Goal: Task Accomplishment & Management: Manage account settings

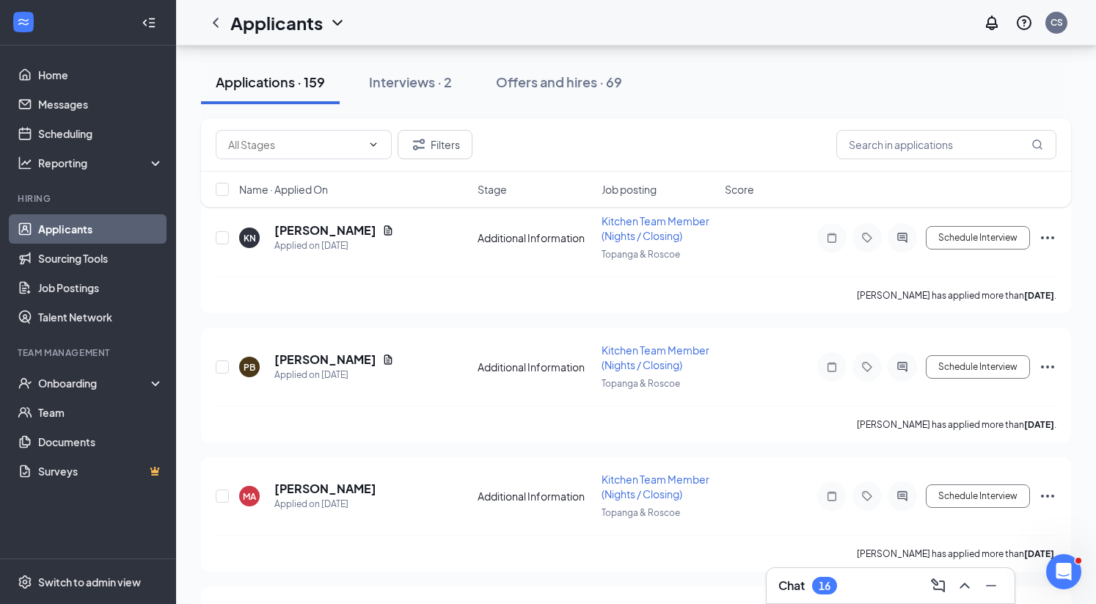
click at [641, 188] on span "Job posting" at bounding box center [628, 189] width 55 height 15
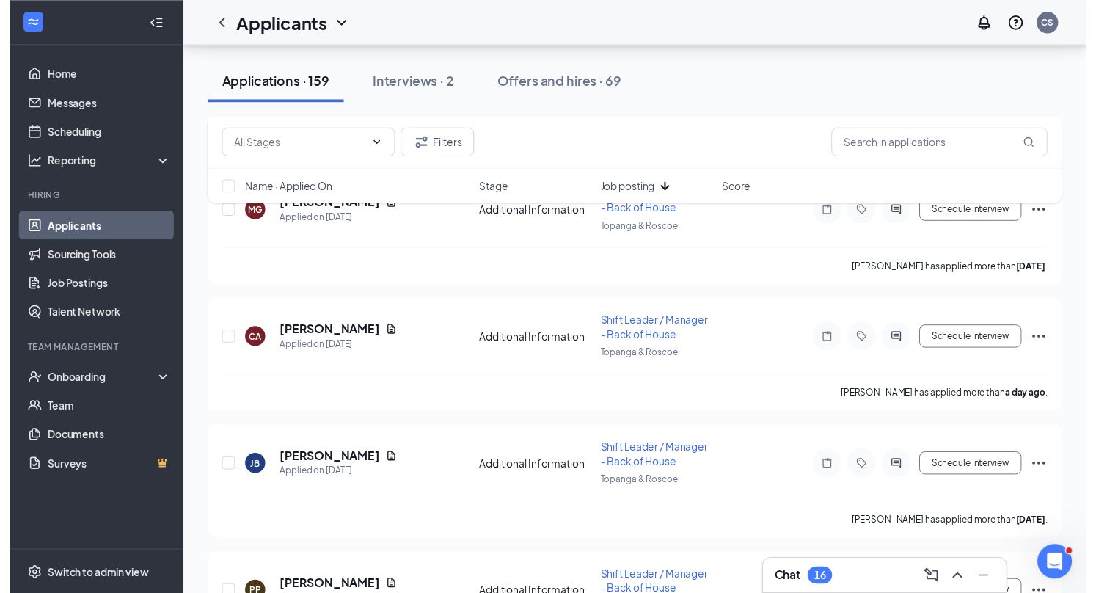
scroll to position [1275, 0]
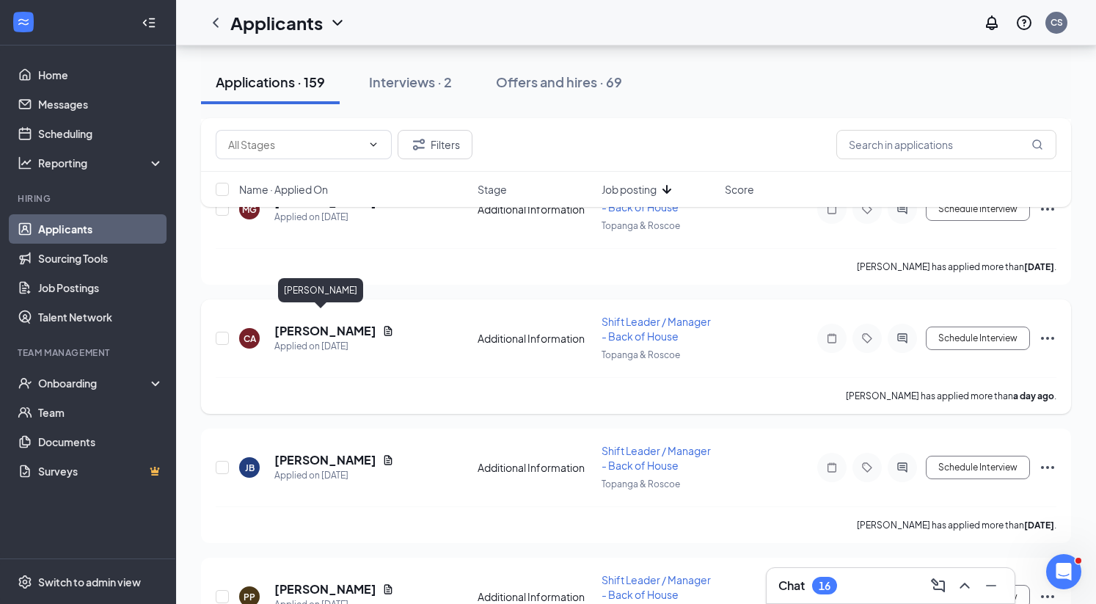
click at [329, 323] on h5 "[PERSON_NAME]" at bounding box center [325, 331] width 102 height 16
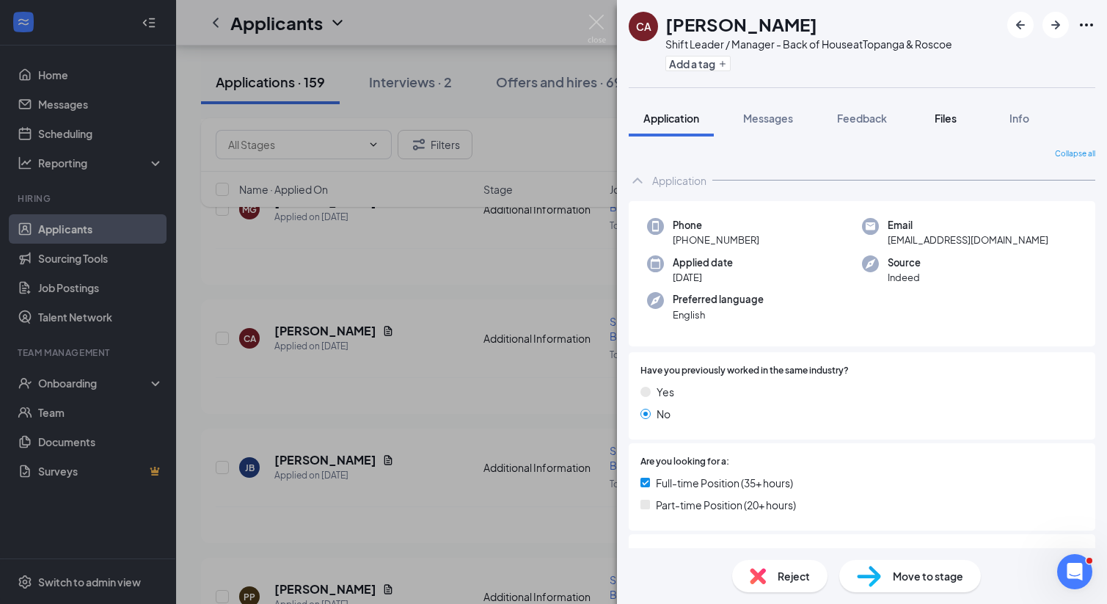
click at [928, 115] on button "Files" at bounding box center [945, 118] width 59 height 37
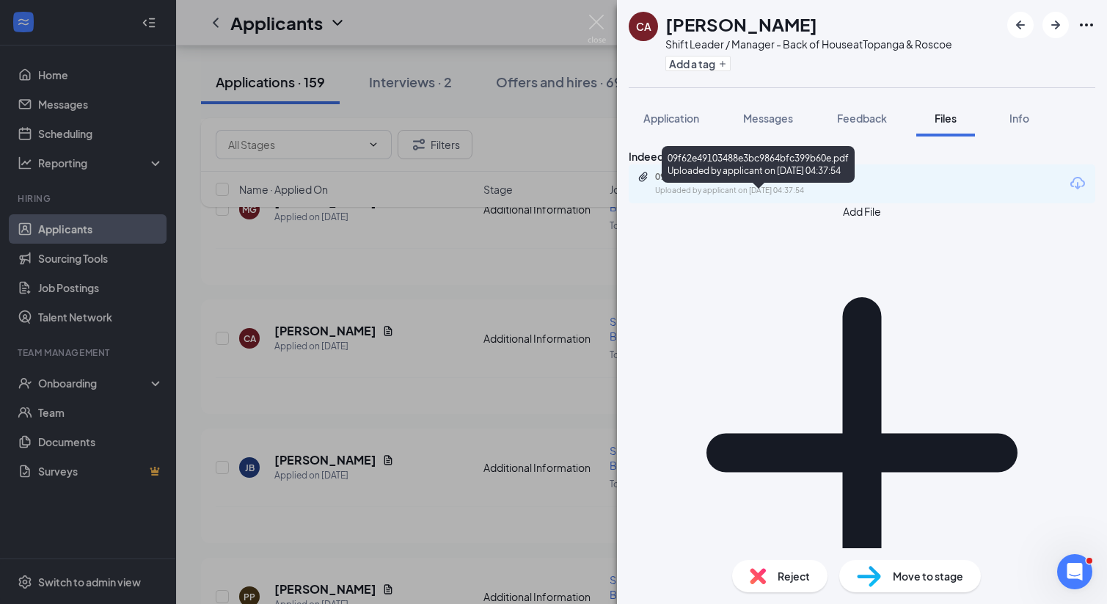
click at [745, 183] on div "09f62e49103488e3bc9864bfc399b60e.pdf" at bounding box center [757, 177] width 205 height 12
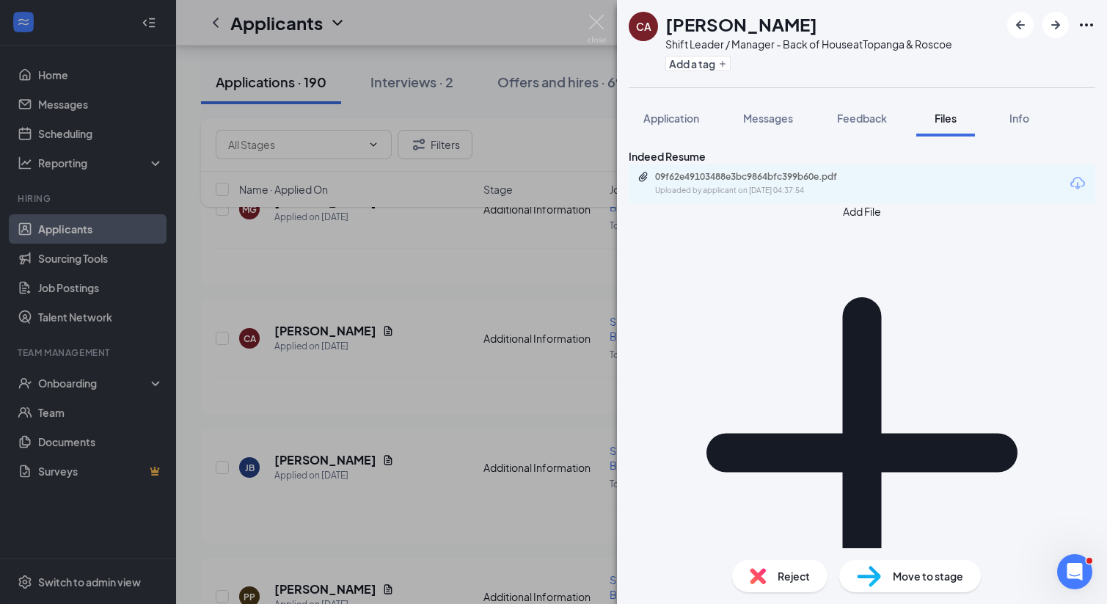
click at [1068, 192] on icon "Download" at bounding box center [1077, 184] width 18 height 18
click at [441, 37] on div "CA [PERSON_NAME] Shift Leader / Manager - Back of House at Topanga & Roscoe Add…" at bounding box center [553, 302] width 1107 height 604
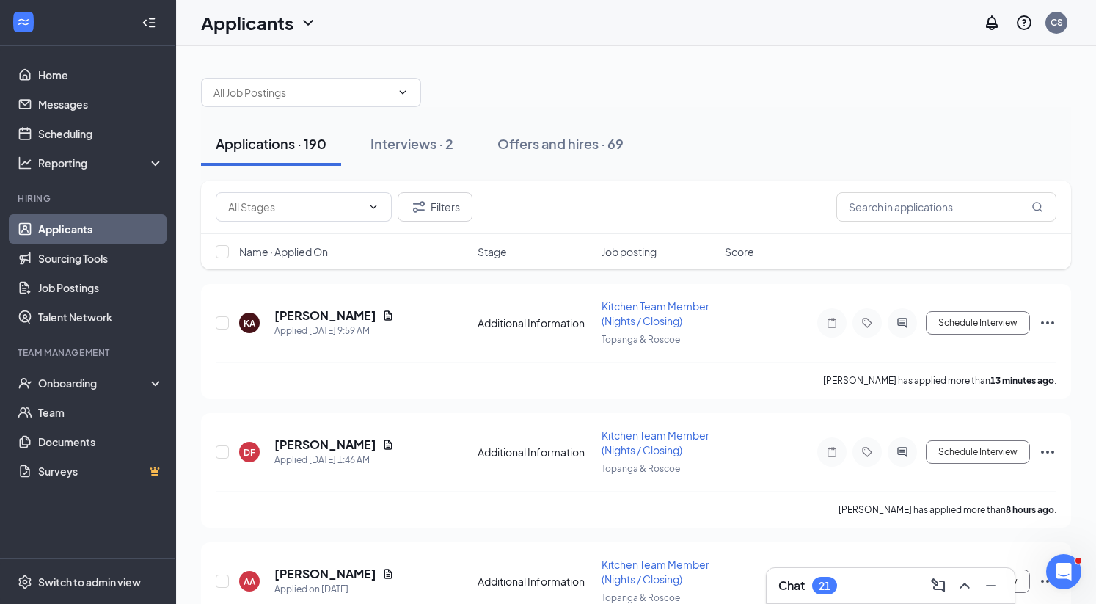
click at [634, 254] on span "Job posting" at bounding box center [628, 251] width 55 height 15
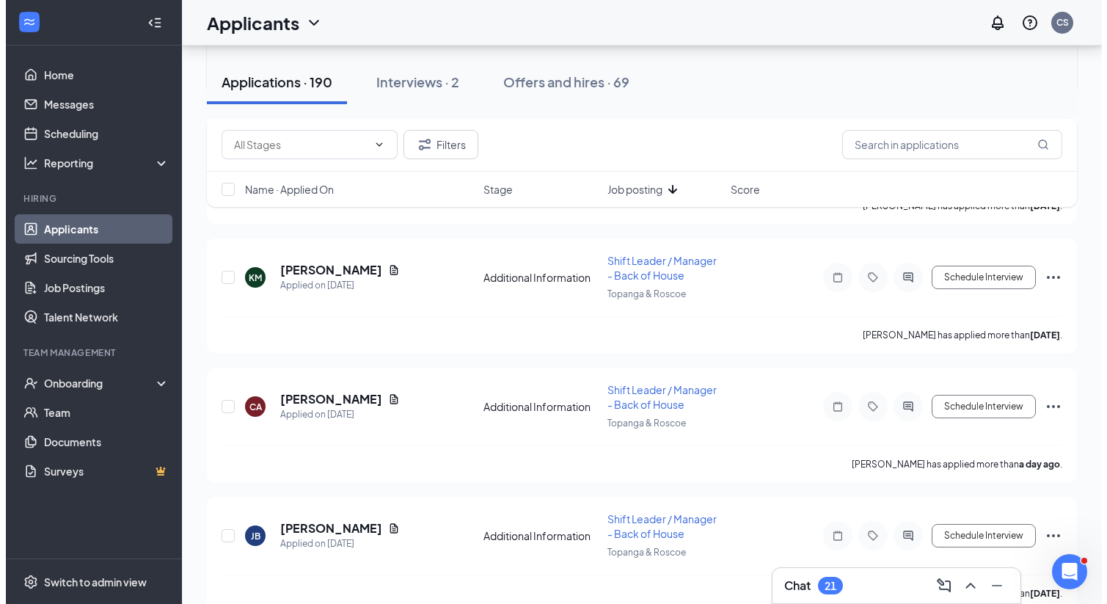
scroll to position [1228, 0]
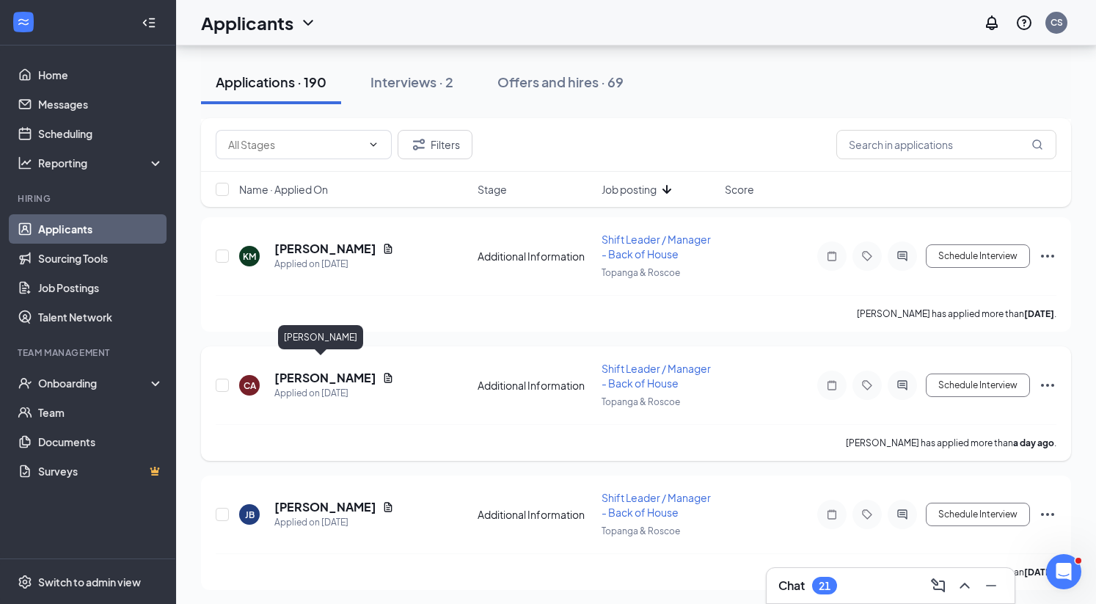
click at [323, 370] on h5 "[PERSON_NAME]" at bounding box center [325, 378] width 102 height 16
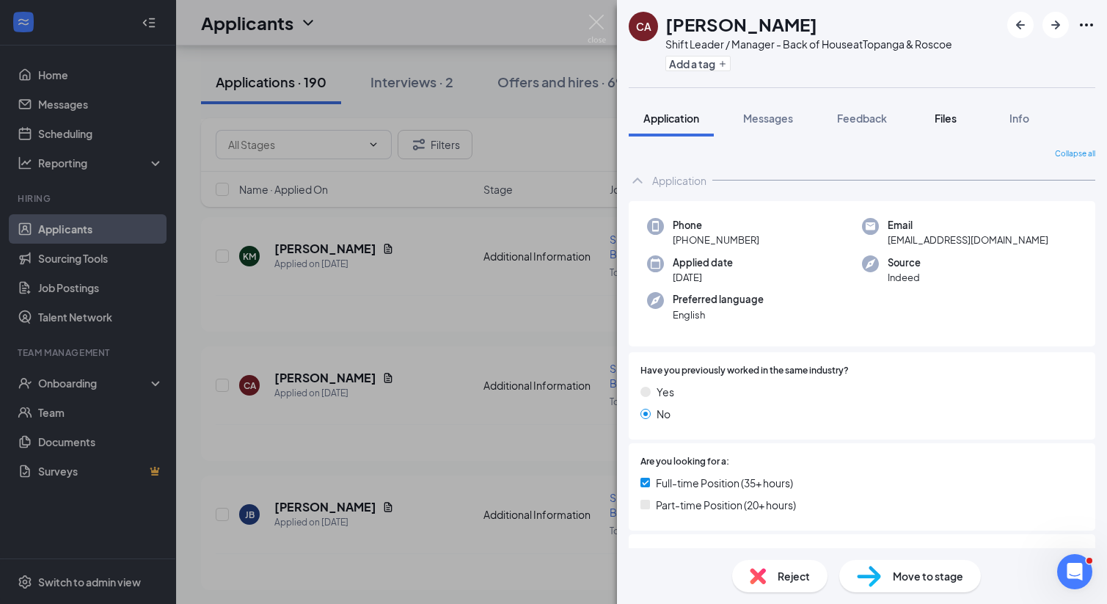
click at [947, 117] on span "Files" at bounding box center [945, 117] width 22 height 13
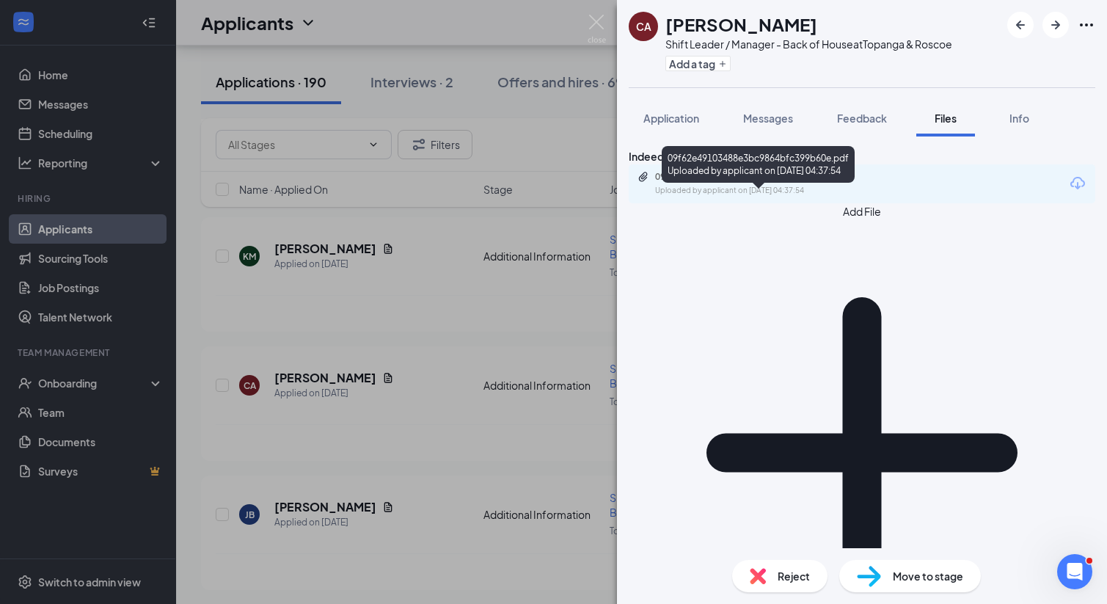
click at [796, 183] on div "09f62e49103488e3bc9864bfc399b60e.pdf" at bounding box center [757, 177] width 205 height 12
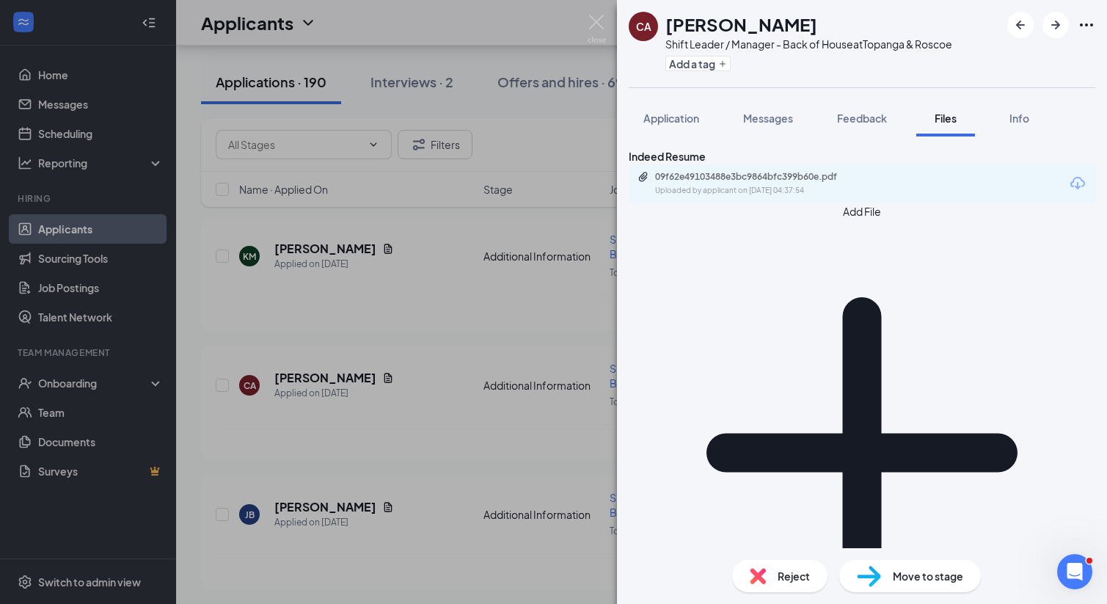
click at [796, 574] on span "Reject" at bounding box center [793, 576] width 32 height 16
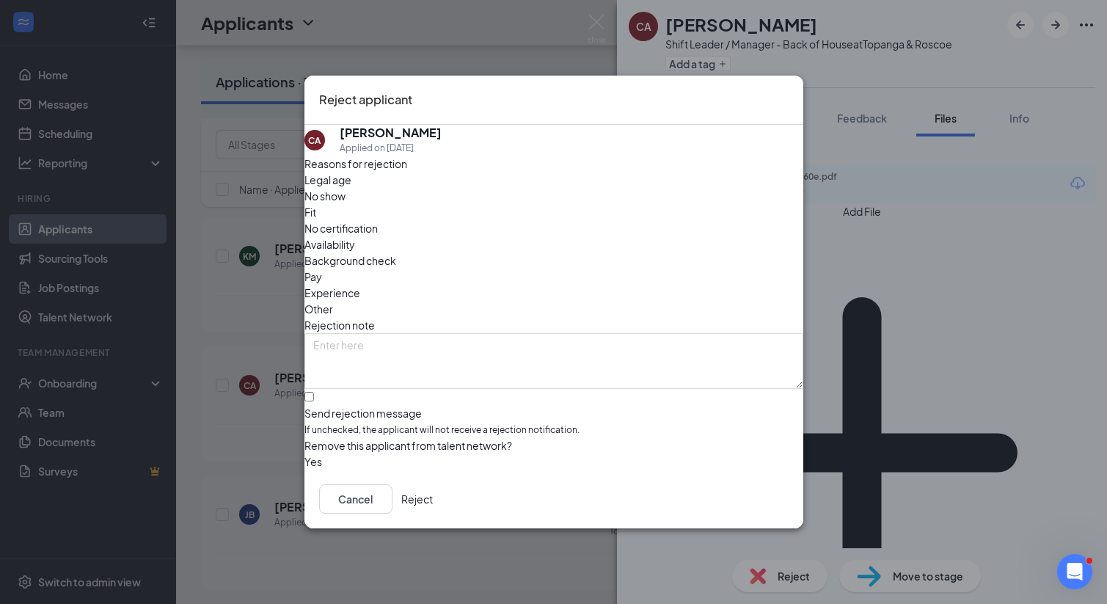
click at [488, 210] on div "Fit" at bounding box center [553, 212] width 499 height 16
click at [360, 285] on span "Experience" at bounding box center [332, 293] width 56 height 16
click at [314, 392] on input "Send rejection message If unchecked, the applicant will not receive a rejection…" at bounding box center [309, 397] width 10 height 10
checkbox input "true"
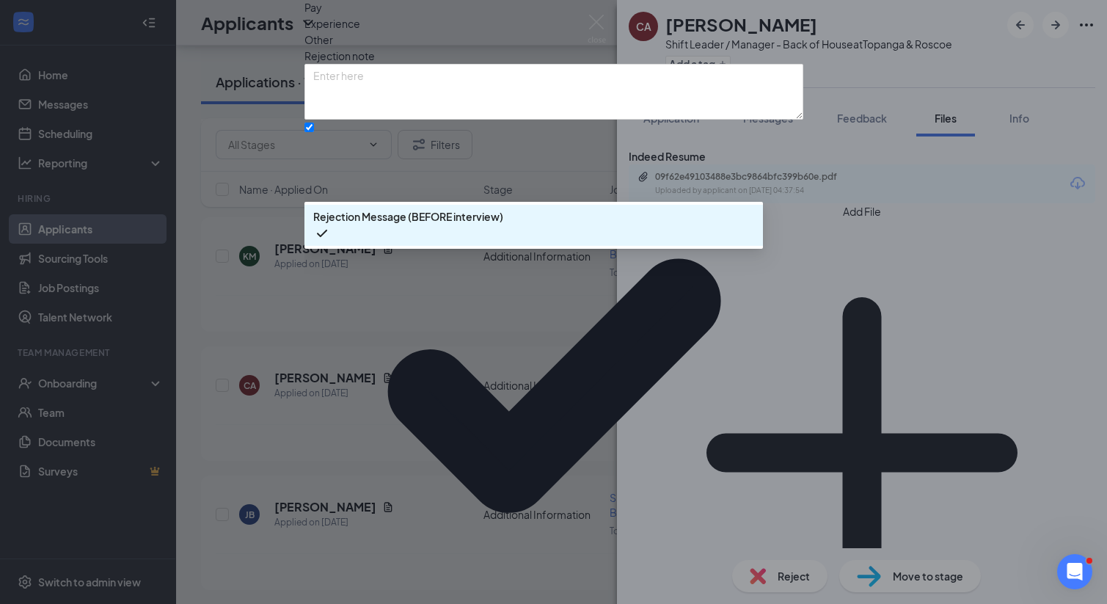
click at [608, 387] on div "Reasons for rejection Legal age No show Fit No certification Availability Backg…" at bounding box center [553, 320] width 499 height 868
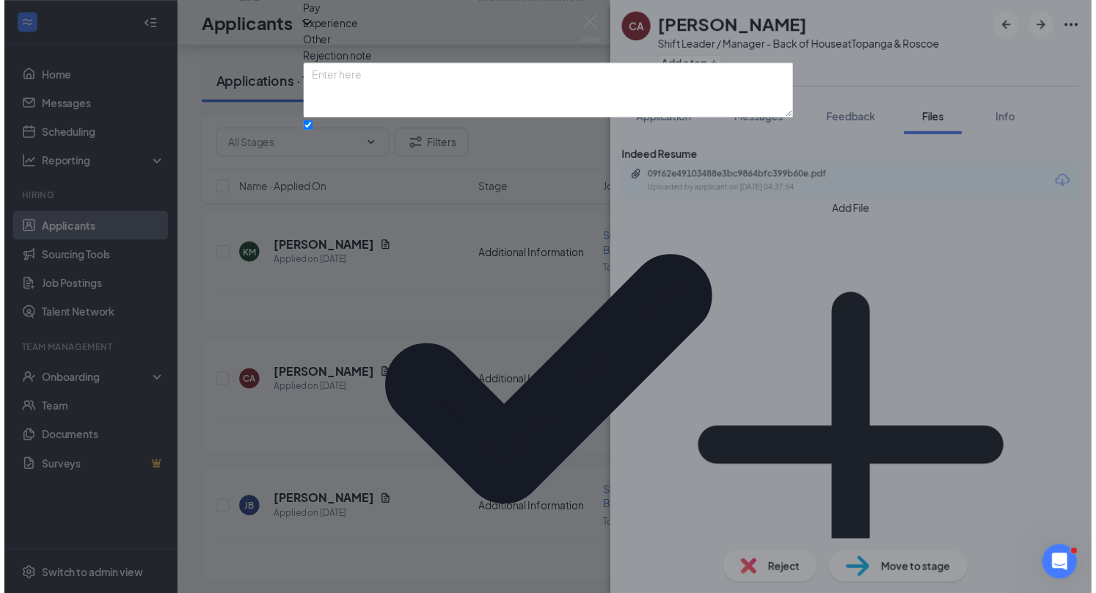
scroll to position [34, 0]
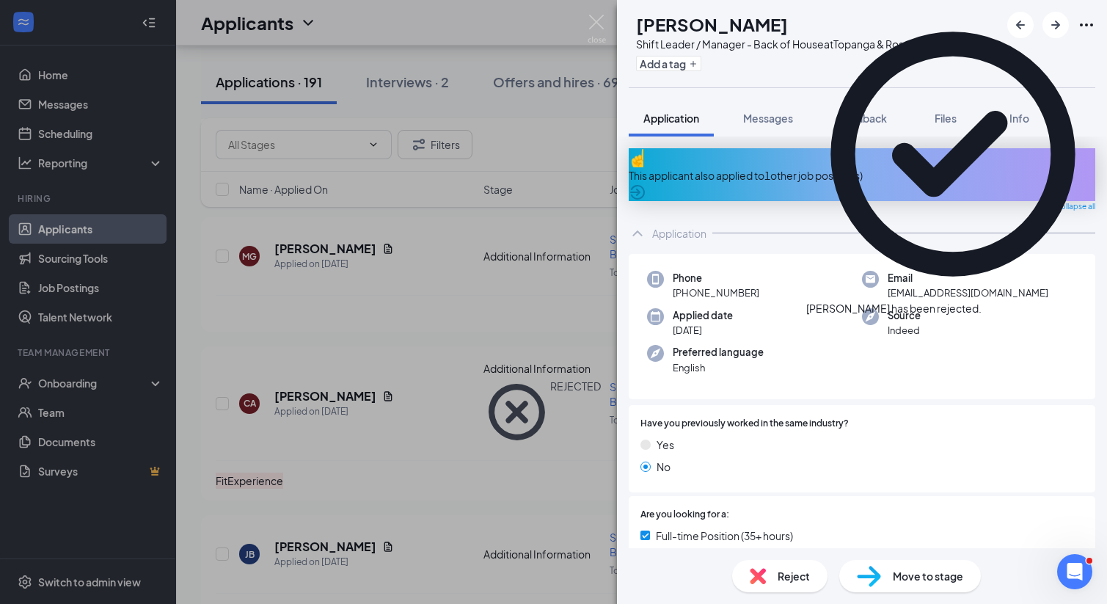
click at [566, 279] on div "[PERSON_NAME] Shift Leader / Manager - Back of House at Topanga & Roscoe Add a …" at bounding box center [553, 302] width 1107 height 604
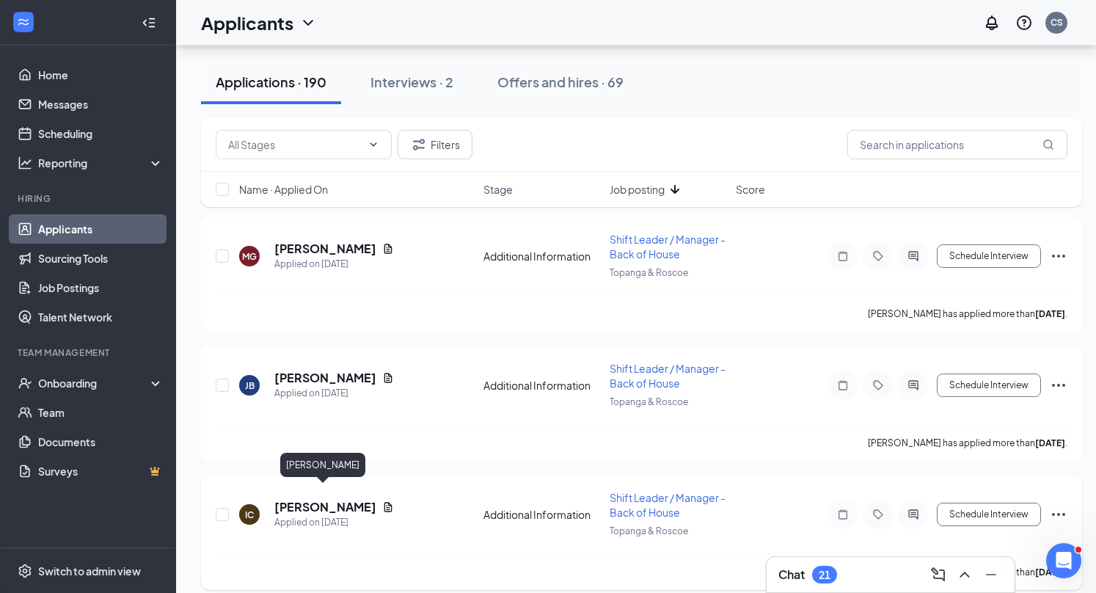
click at [337, 499] on h5 "[PERSON_NAME]" at bounding box center [325, 507] width 102 height 16
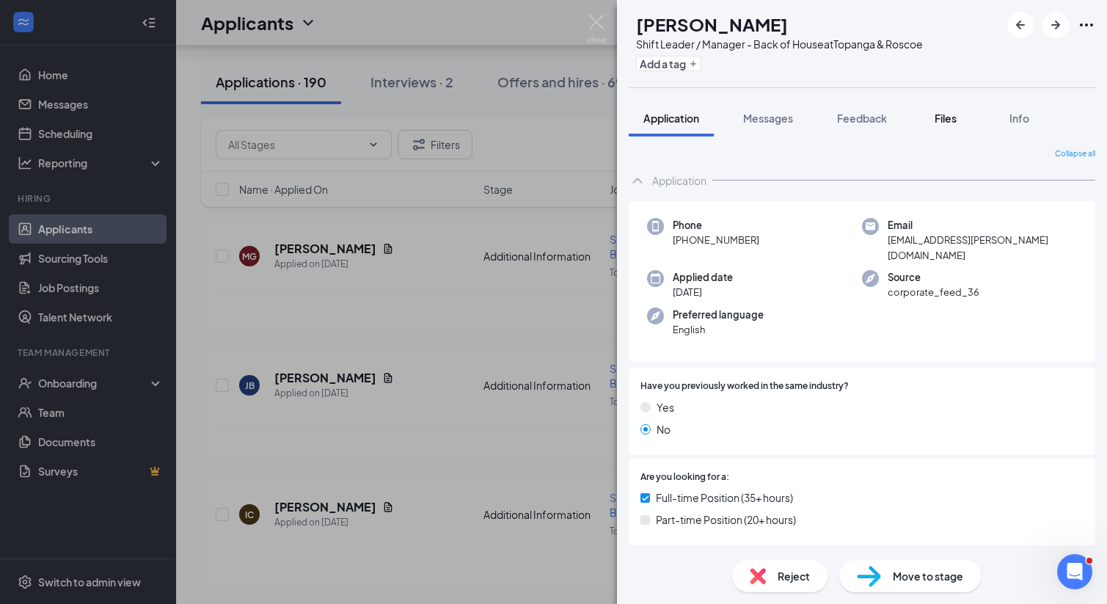
click at [934, 125] on div "Files" at bounding box center [945, 118] width 29 height 15
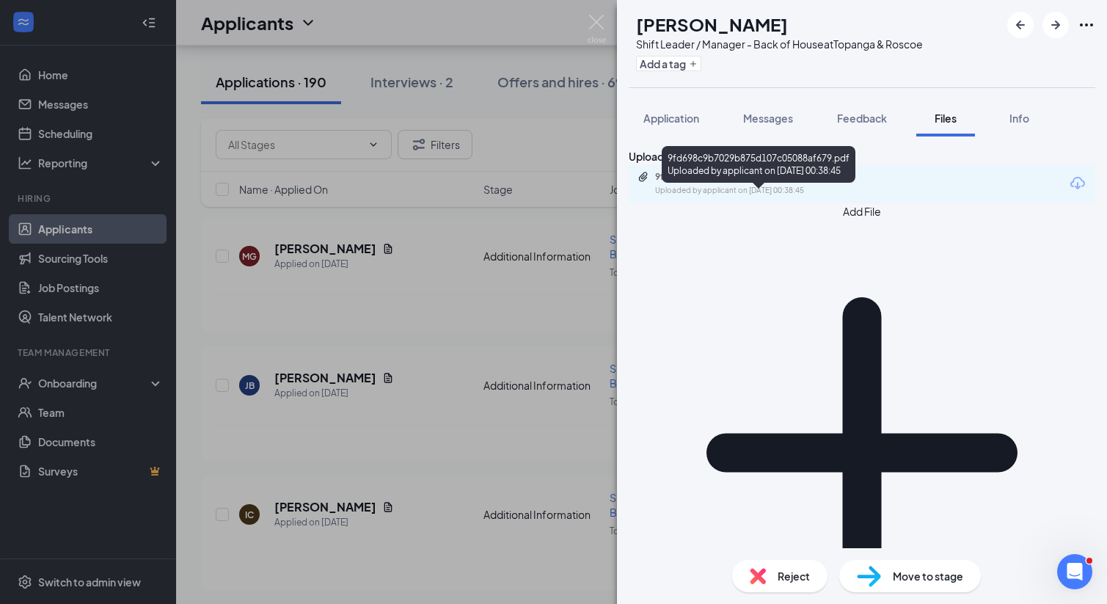
click at [821, 183] on div "9fd698c9b7029b875d107c05088af679.pdf" at bounding box center [757, 177] width 205 height 12
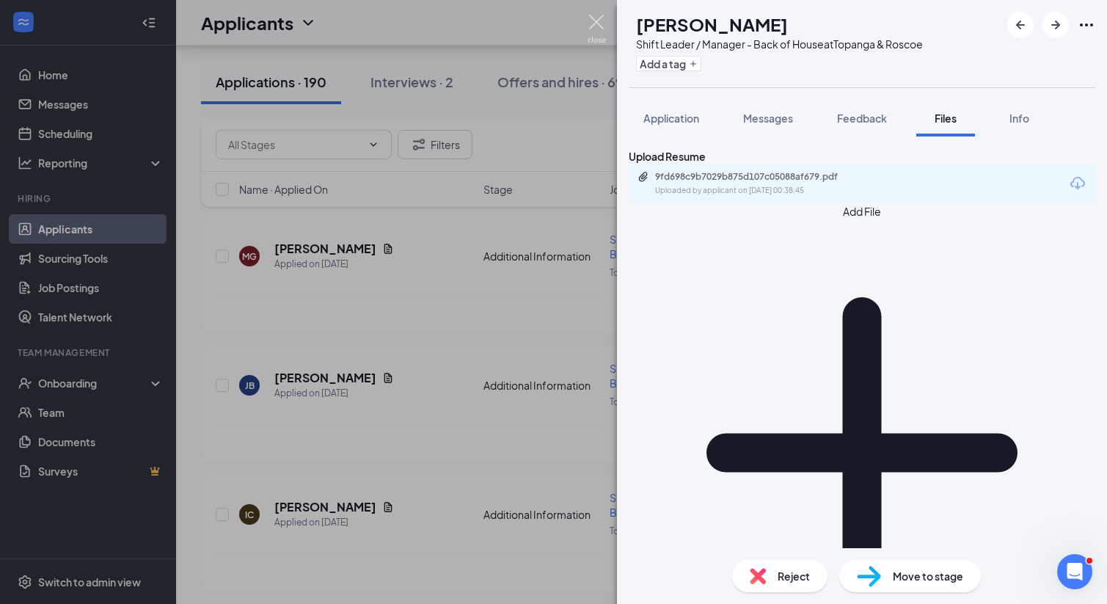
click at [592, 16] on img at bounding box center [596, 29] width 18 height 29
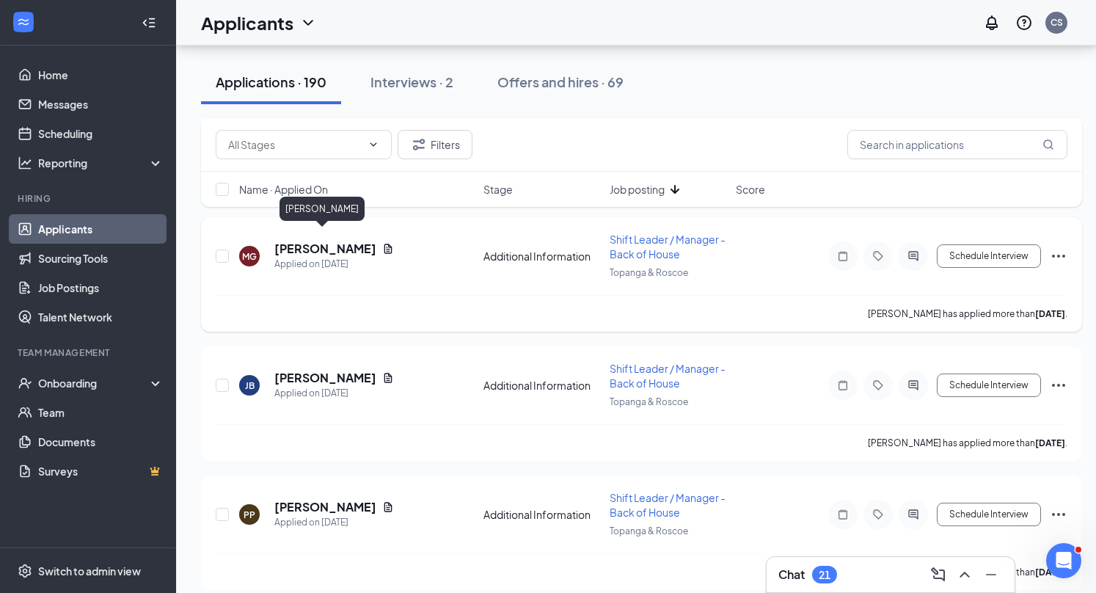
click at [334, 241] on h5 "[PERSON_NAME]" at bounding box center [325, 249] width 102 height 16
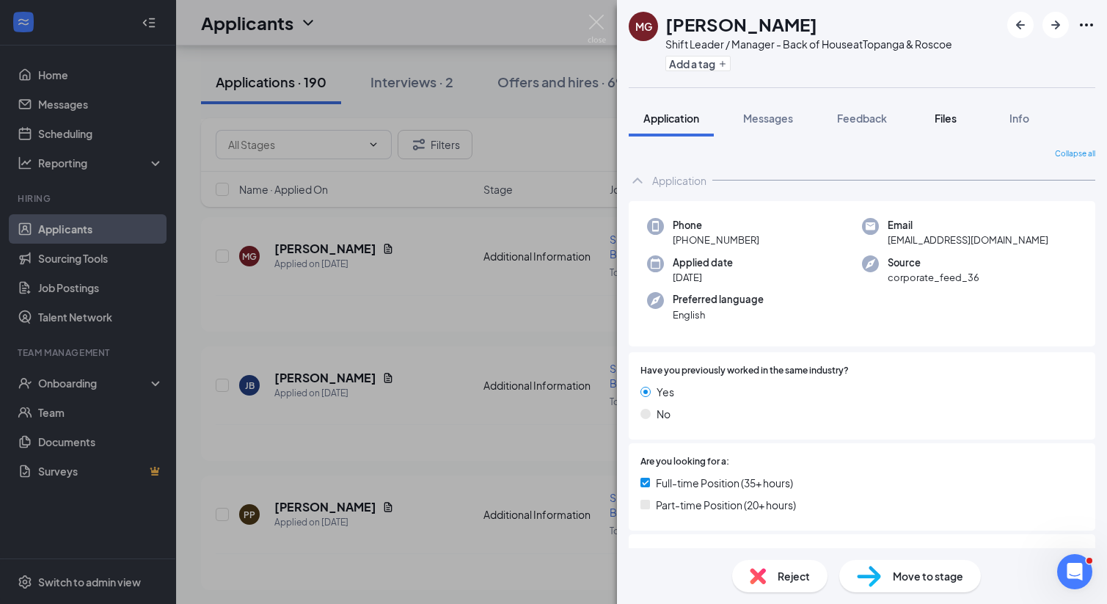
click at [950, 116] on span "Files" at bounding box center [945, 117] width 22 height 13
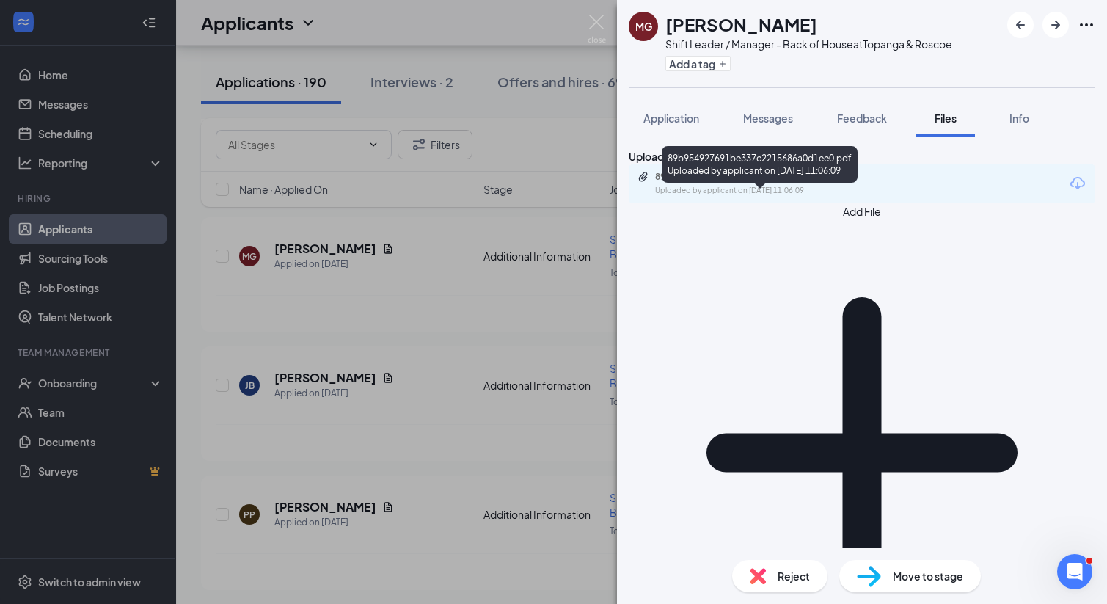
click at [759, 183] on div "89b954927691be337c2215686a0d1ee0.pdf" at bounding box center [757, 177] width 205 height 12
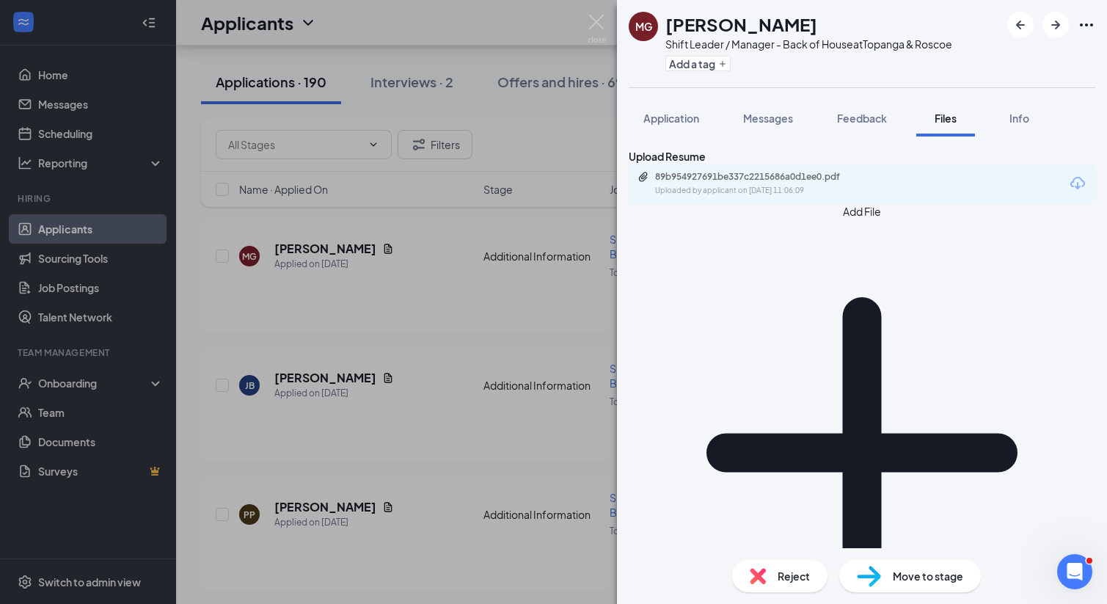
click at [771, 566] on div "Reject" at bounding box center [779, 576] width 95 height 32
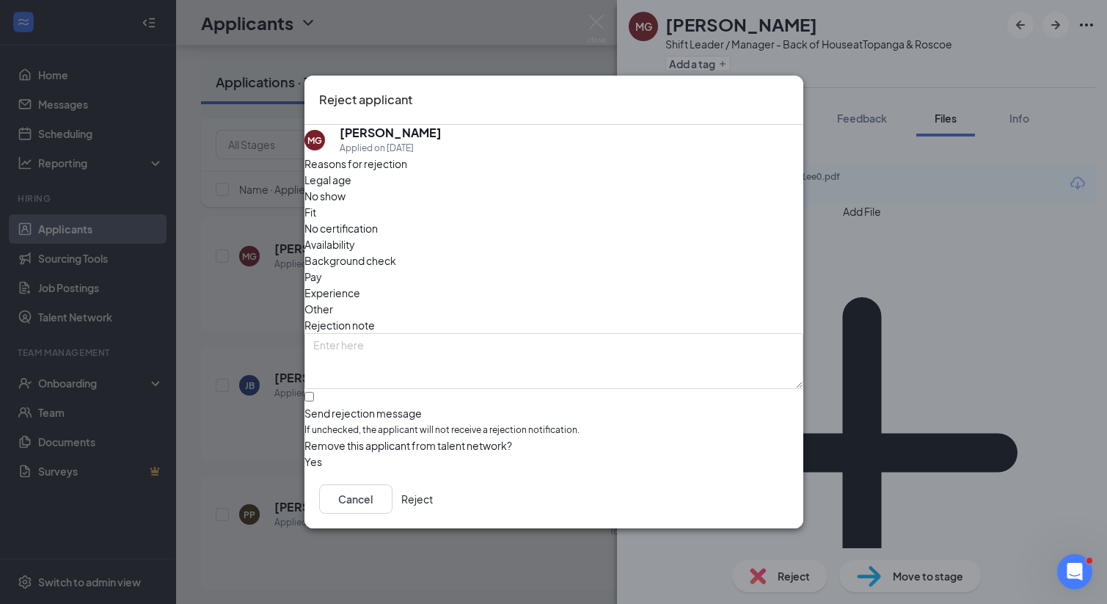
click at [316, 212] on span "Fit" at bounding box center [310, 212] width 12 height 16
click at [360, 285] on span "Experience" at bounding box center [332, 293] width 56 height 16
click at [314, 392] on input "Send rejection message If unchecked, the applicant will not receive a rejection…" at bounding box center [309, 397] width 10 height 10
checkbox input "true"
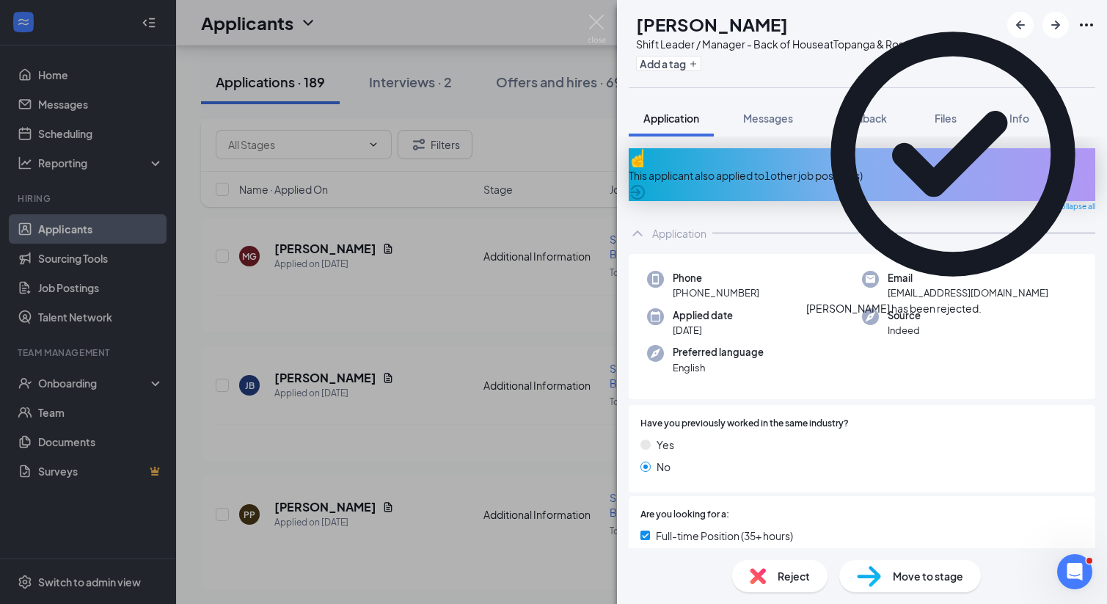
click at [503, 424] on div "[PERSON_NAME] Shift Leader / Manager - Back of House at Topanga & Roscoe Add a …" at bounding box center [553, 302] width 1107 height 604
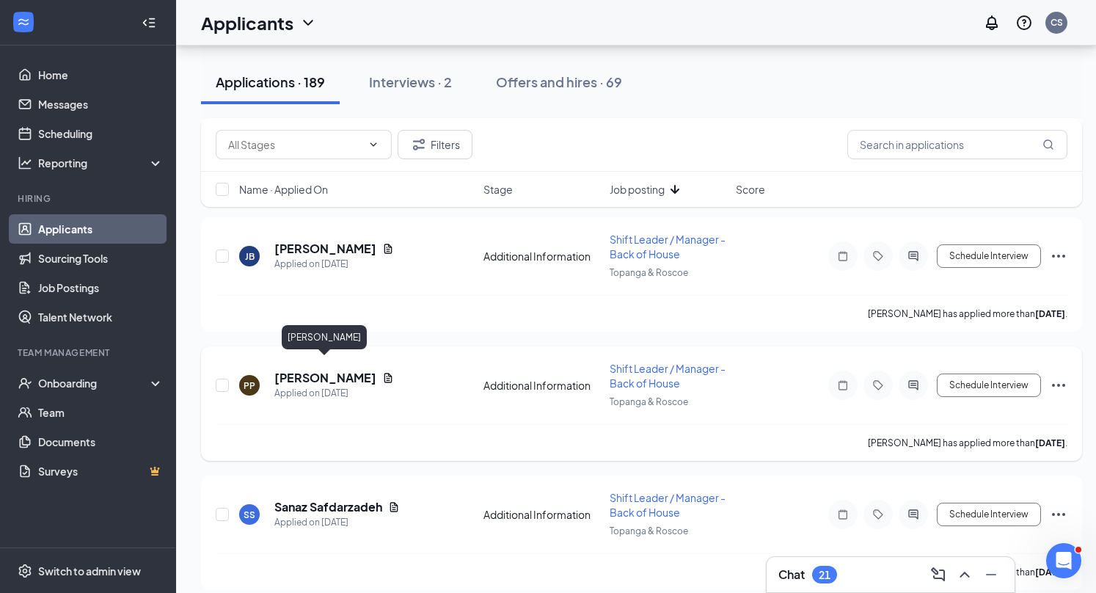
click at [314, 370] on h5 "[PERSON_NAME]" at bounding box center [325, 378] width 102 height 16
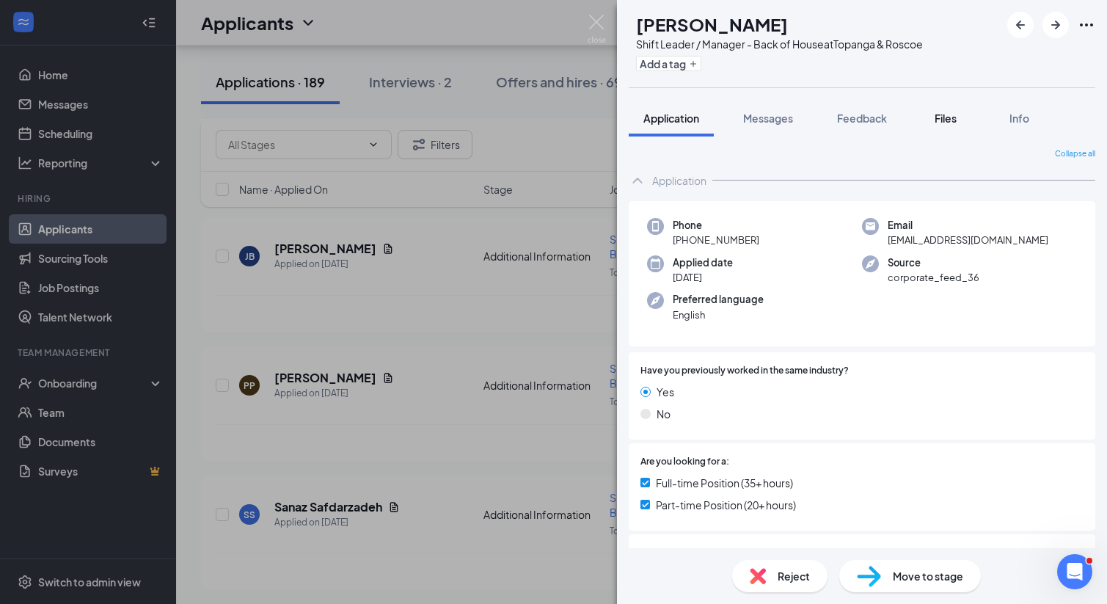
click at [944, 118] on span "Files" at bounding box center [945, 117] width 22 height 13
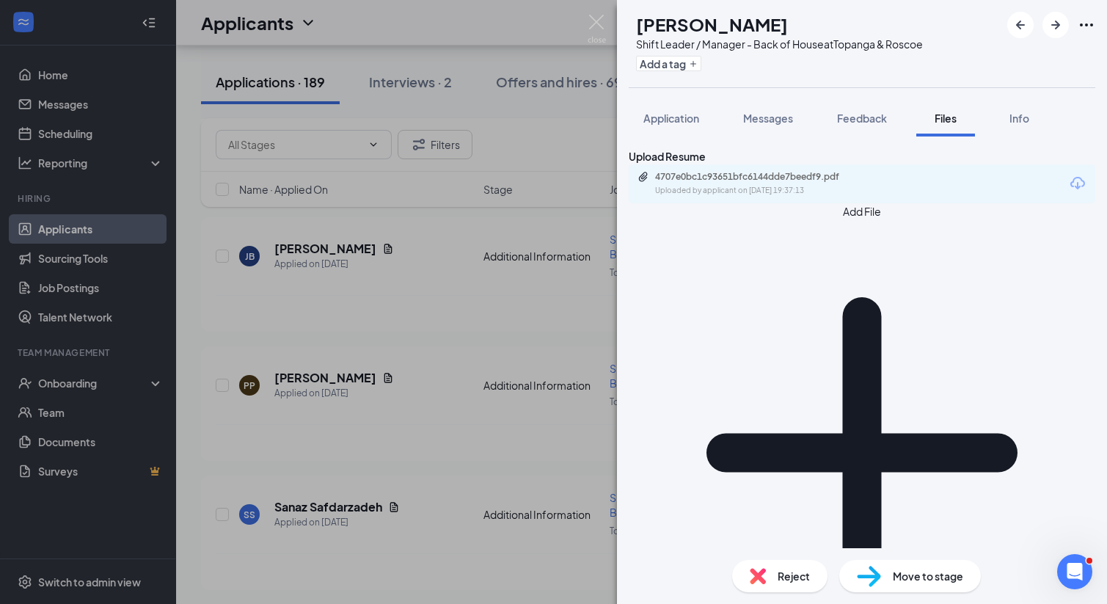
click at [759, 183] on div "4707e0bc1c93651bfc6144dde7beedf9.pdf" at bounding box center [757, 177] width 205 height 12
click at [555, 309] on div "PP [PERSON_NAME] Shift Leader / Manager - Back of House at Topanga & Roscoe Add…" at bounding box center [553, 302] width 1107 height 604
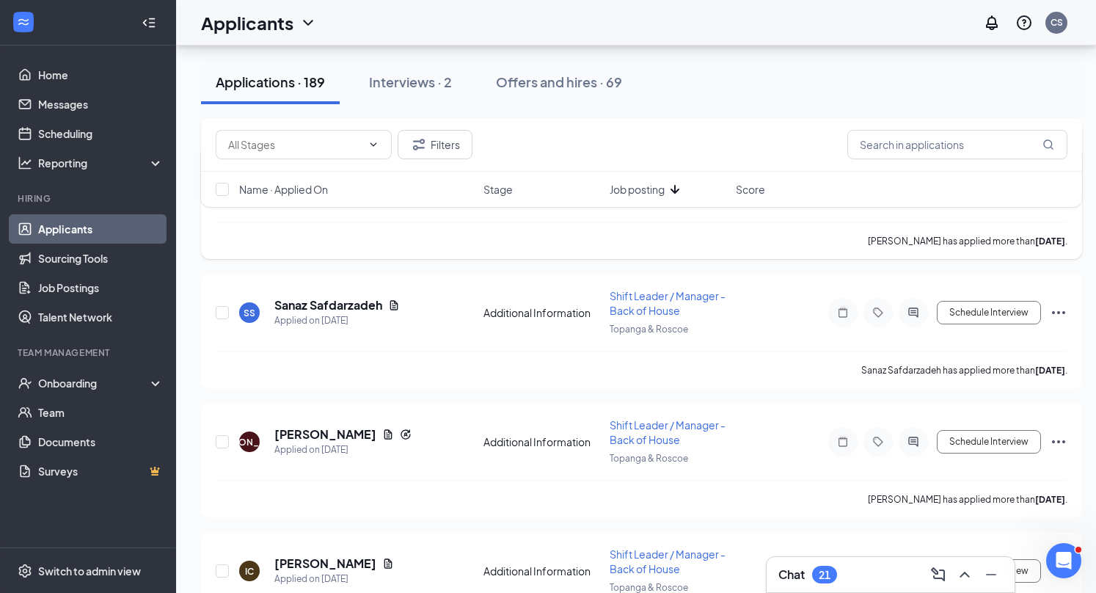
scroll to position [1443, 0]
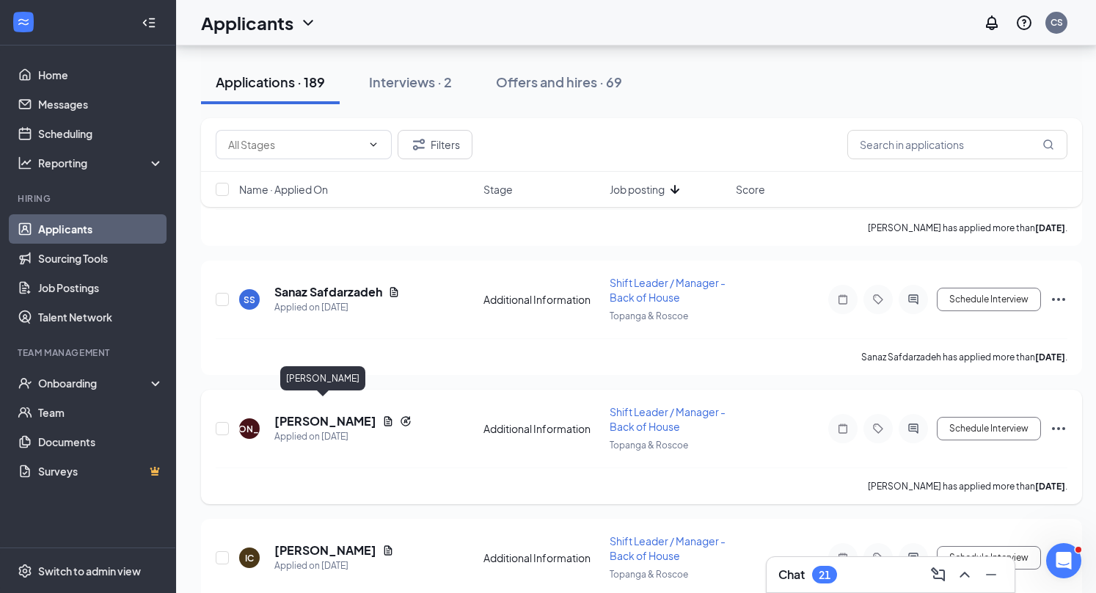
click at [338, 413] on h5 "[PERSON_NAME]" at bounding box center [325, 421] width 102 height 16
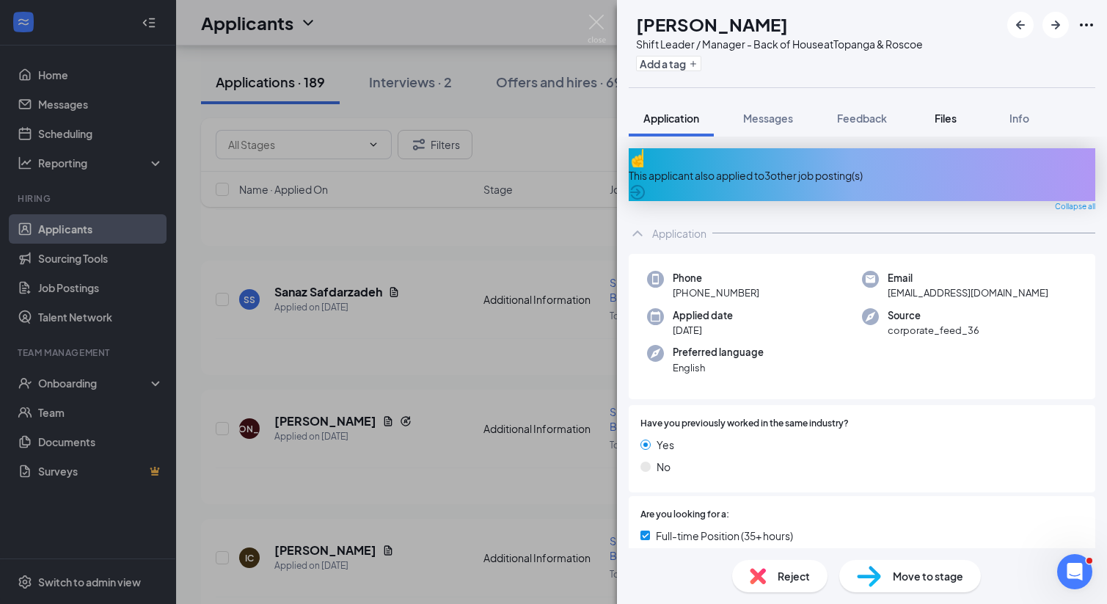
click at [948, 124] on span "Files" at bounding box center [945, 117] width 22 height 13
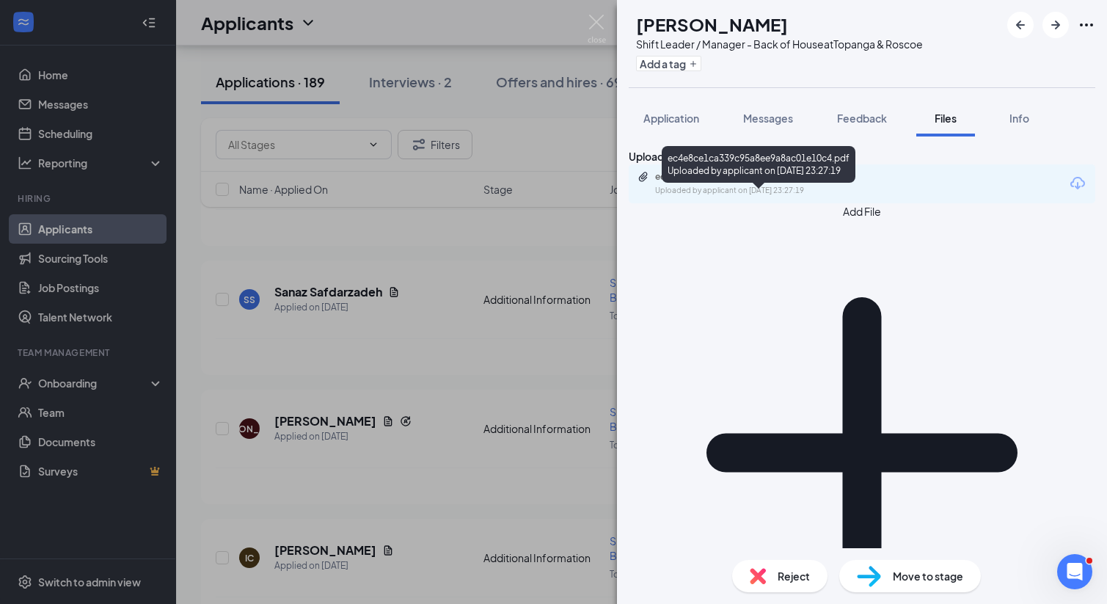
click at [799, 183] on div "ec4e8ce1ca339c95a8ee9a8ac01e10c4.pdf" at bounding box center [757, 177] width 205 height 12
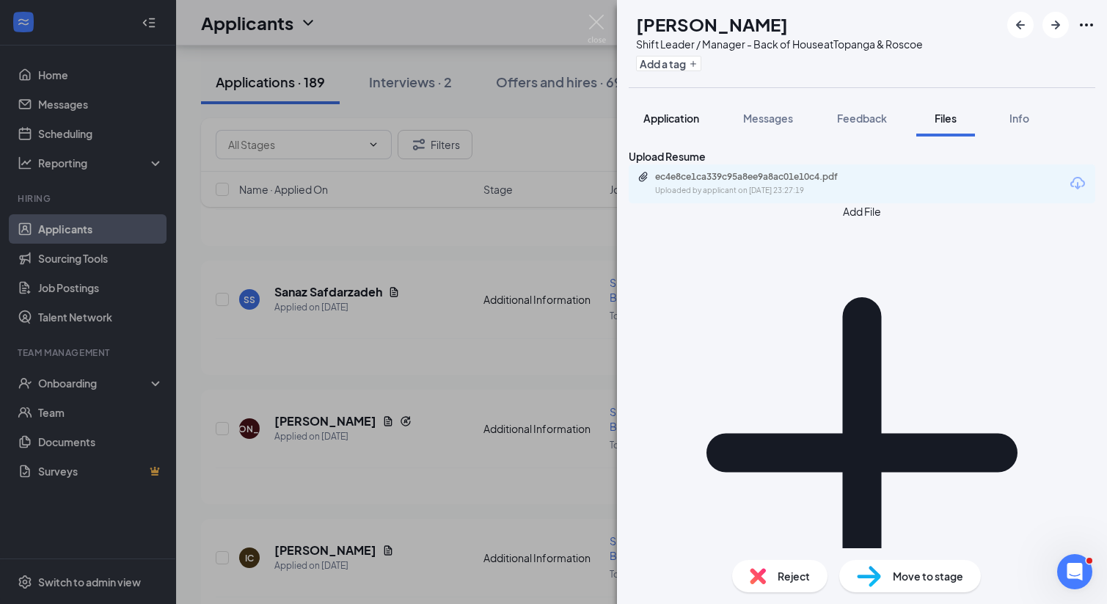
click at [675, 120] on span "Application" at bounding box center [671, 117] width 56 height 13
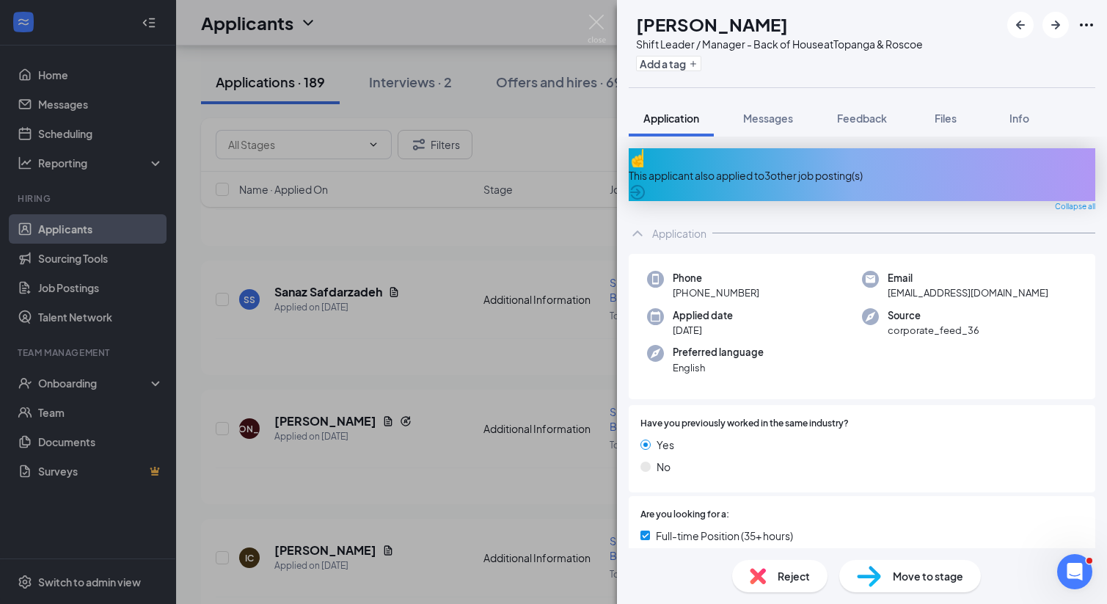
click at [934, 167] on div "This applicant also applied to 3 other job posting(s)" at bounding box center [861, 175] width 466 height 16
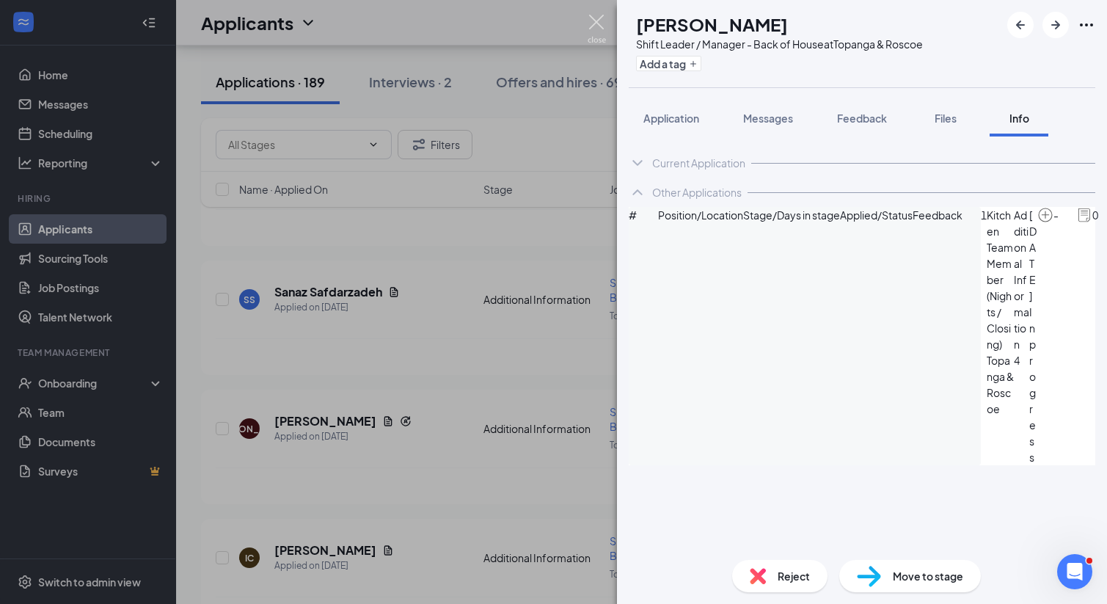
click at [595, 19] on img at bounding box center [596, 29] width 18 height 29
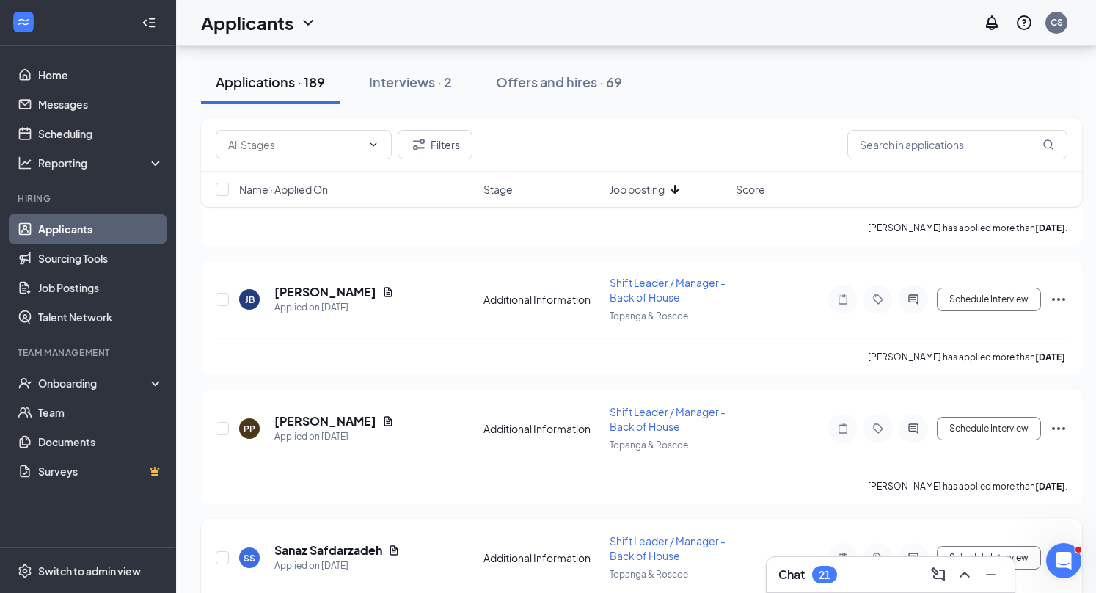
scroll to position [1170, 0]
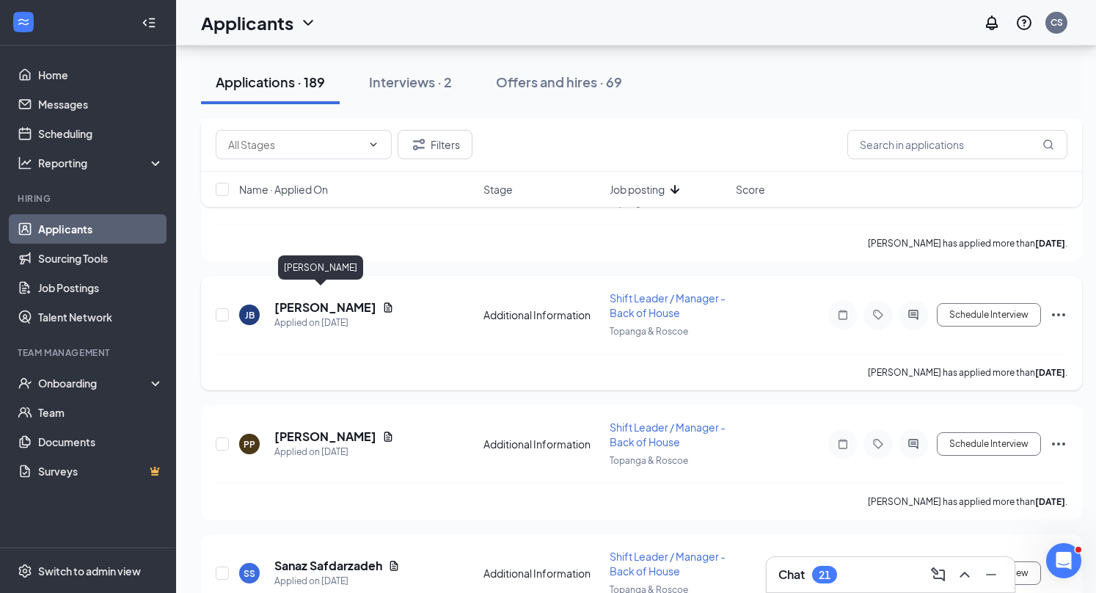
click at [330, 299] on h5 "[PERSON_NAME]" at bounding box center [325, 307] width 102 height 16
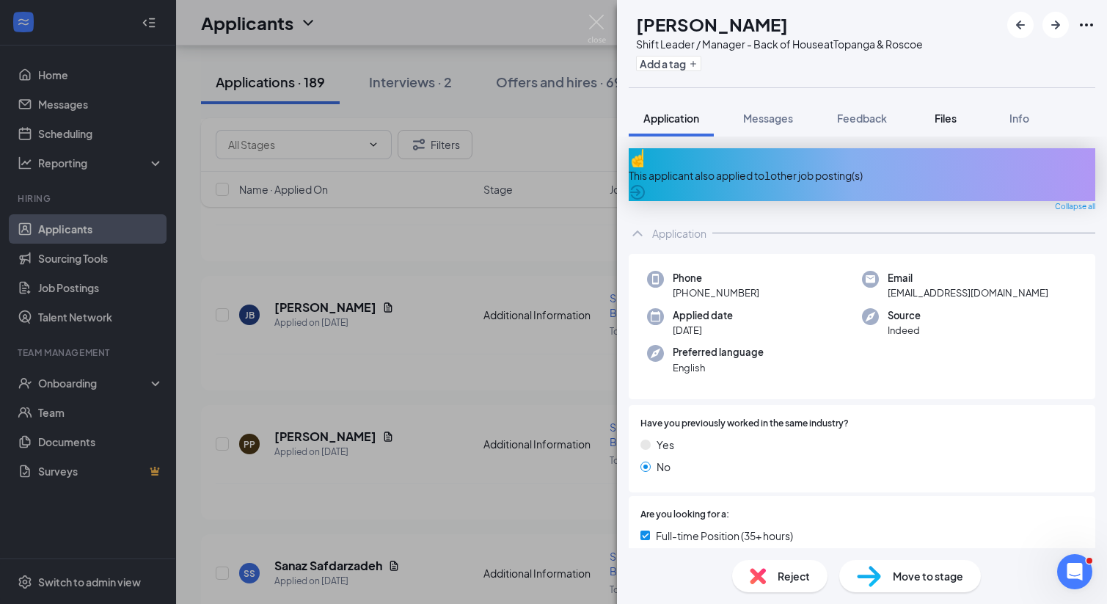
click at [943, 123] on span "Files" at bounding box center [945, 117] width 22 height 13
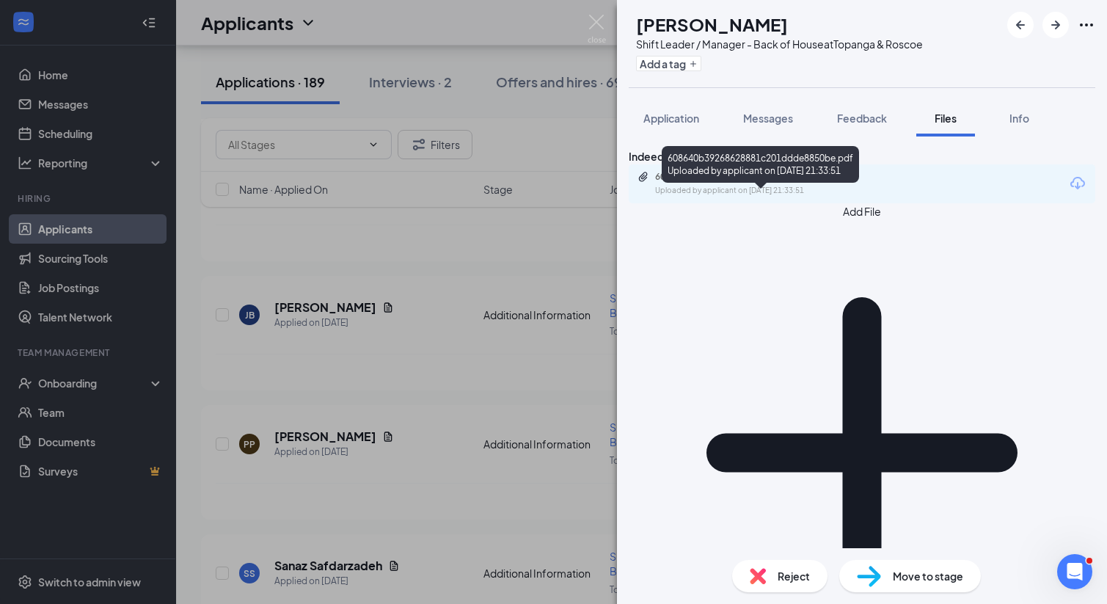
click at [785, 183] on div "608640b39268628881c201ddde8850be.pdf" at bounding box center [757, 177] width 205 height 12
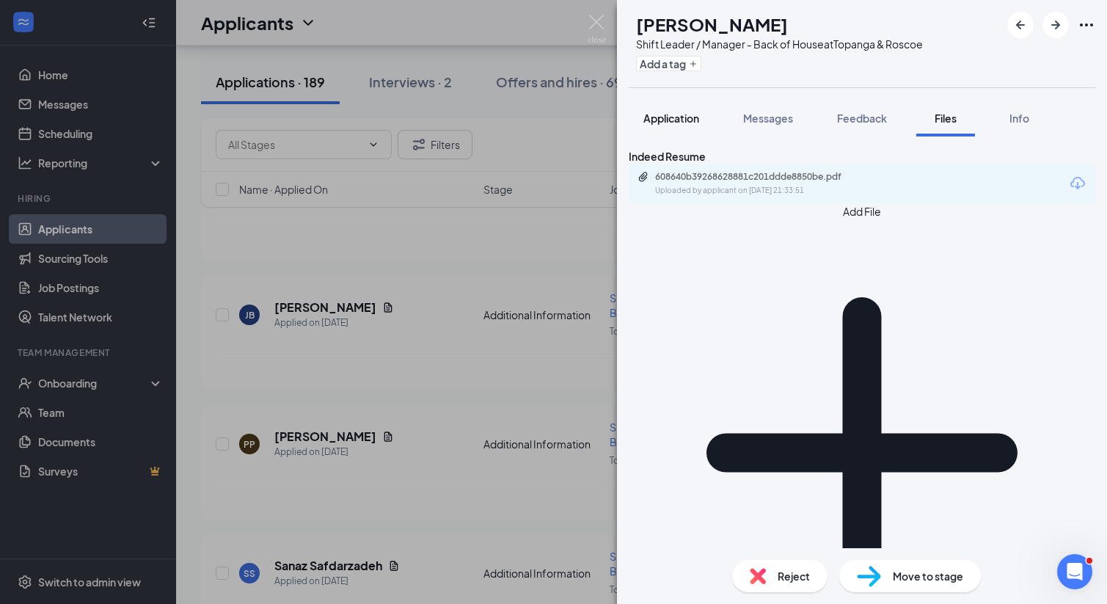
drag, startPoint x: 690, startPoint y: 115, endPoint x: 702, endPoint y: 128, distance: 17.7
click at [690, 115] on span "Application" at bounding box center [671, 117] width 56 height 13
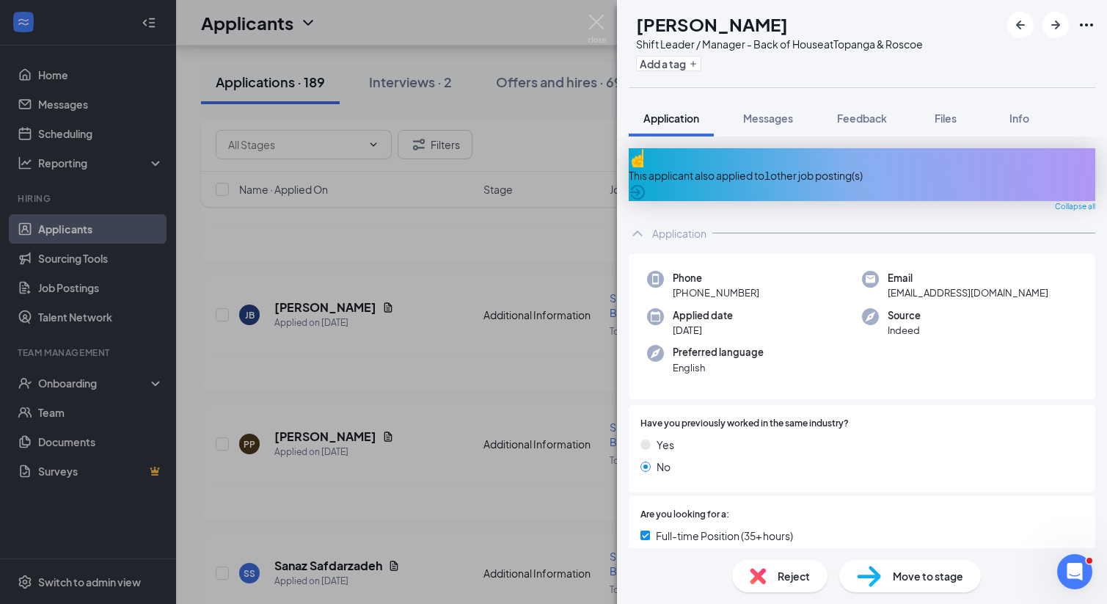
click at [779, 578] on span "Reject" at bounding box center [793, 576] width 32 height 16
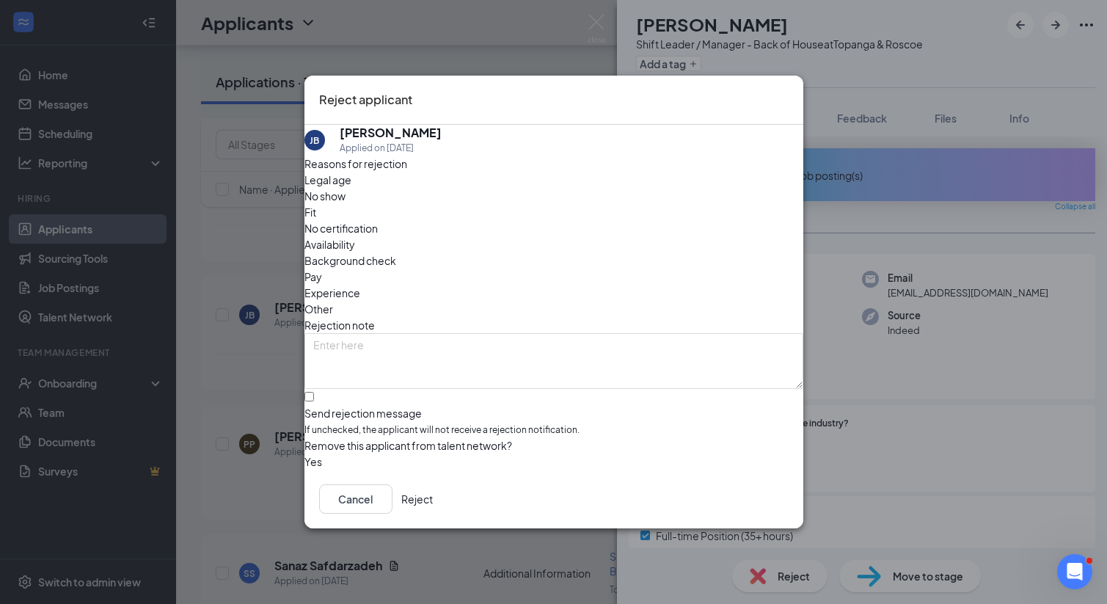
click at [316, 216] on span "Fit" at bounding box center [310, 212] width 12 height 16
click at [360, 285] on span "Experience" at bounding box center [332, 293] width 56 height 16
click at [314, 392] on input "Send rejection message If unchecked, the applicant will not receive a rejection…" at bounding box center [309, 397] width 10 height 10
checkbox input "true"
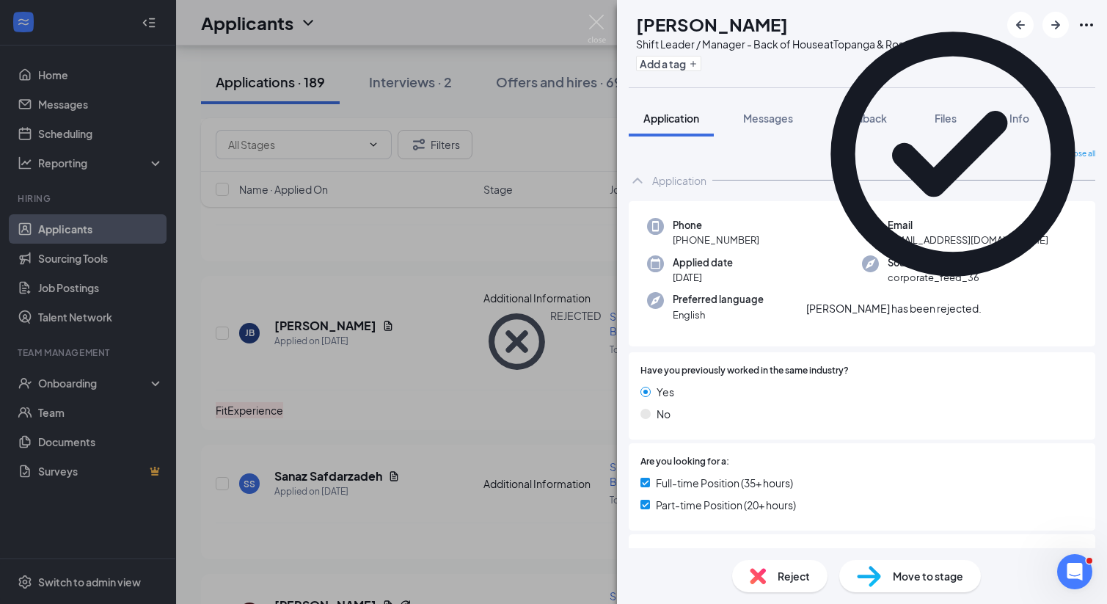
click at [595, 17] on img at bounding box center [596, 29] width 18 height 29
